Goal: Transaction & Acquisition: Purchase product/service

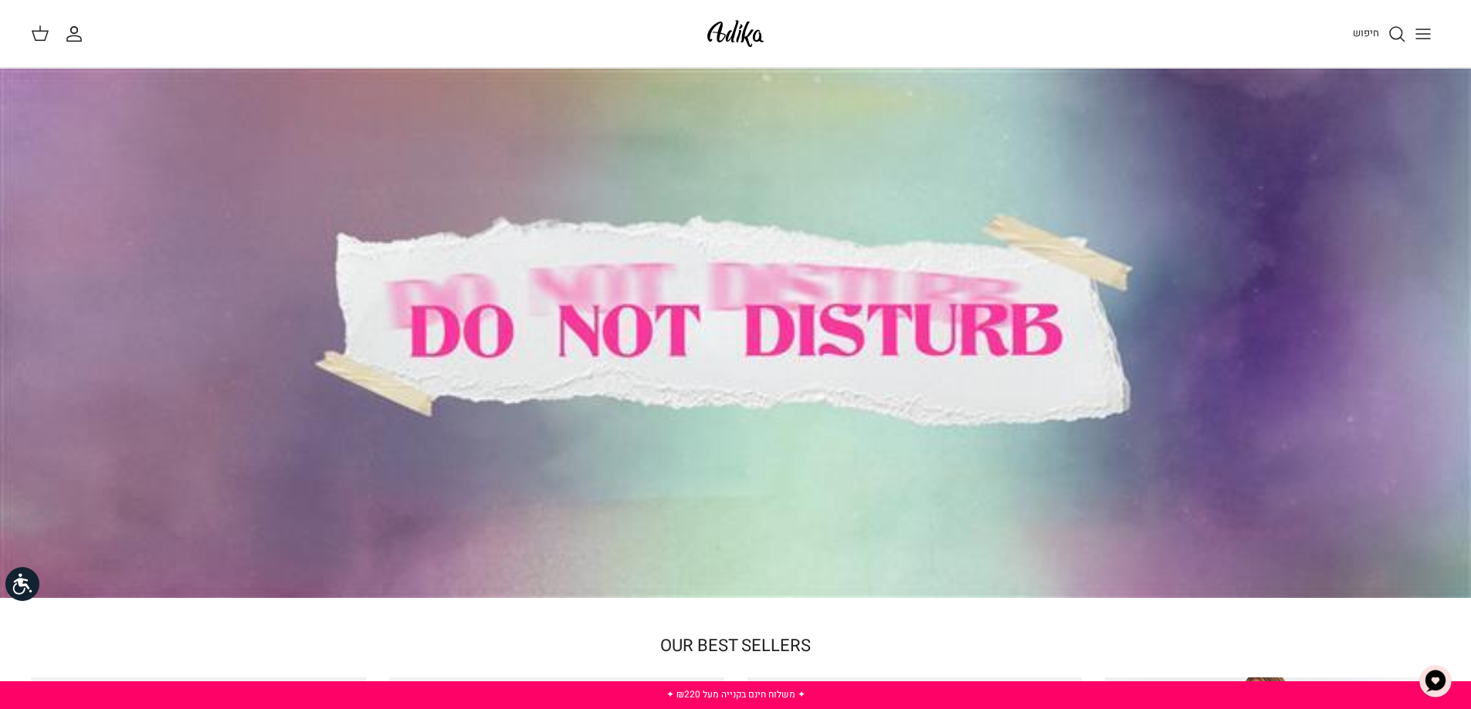
drag, startPoint x: 0, startPoint y: 0, endPoint x: 773, endPoint y: 287, distance: 825.1
click at [773, 287] on div at bounding box center [735, 334] width 1471 height 530
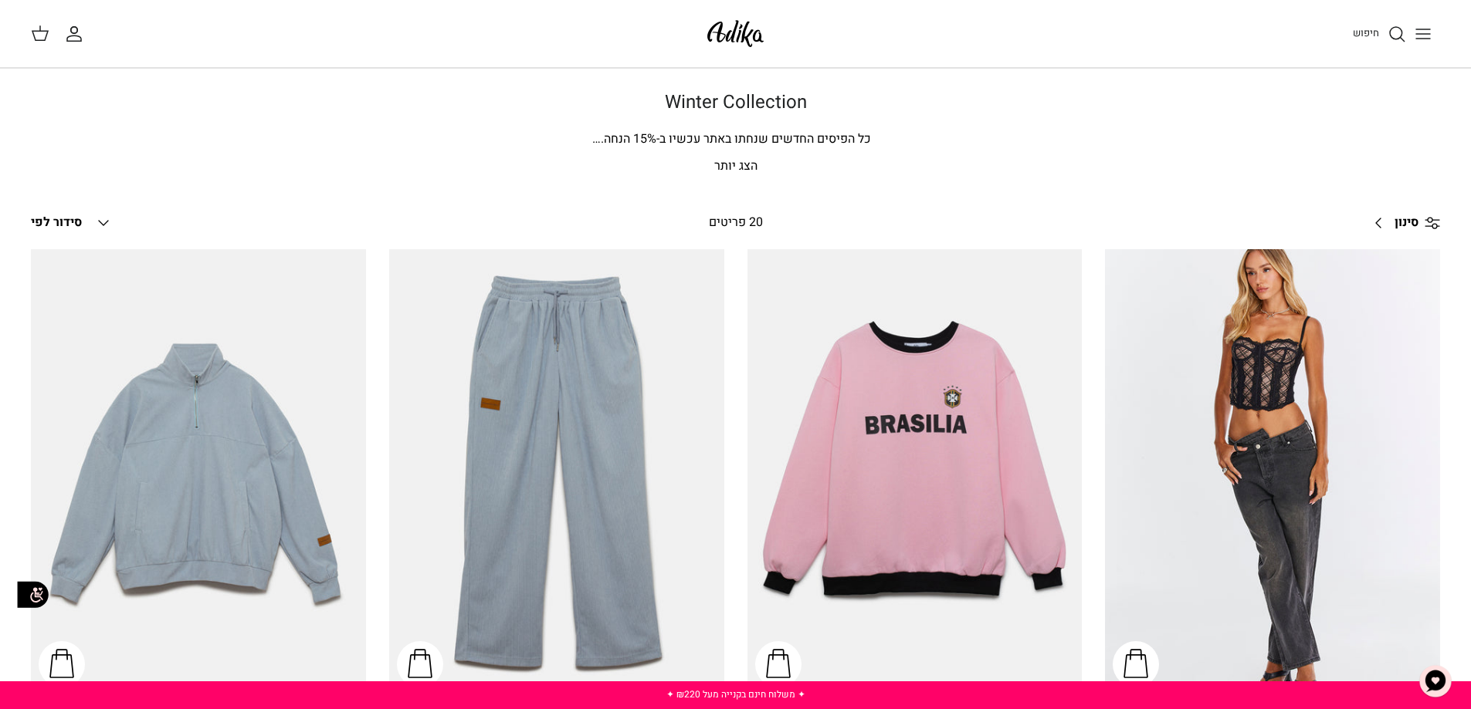
click at [1396, 221] on span "סינון" at bounding box center [1406, 223] width 24 height 20
